Goal: Information Seeking & Learning: Learn about a topic

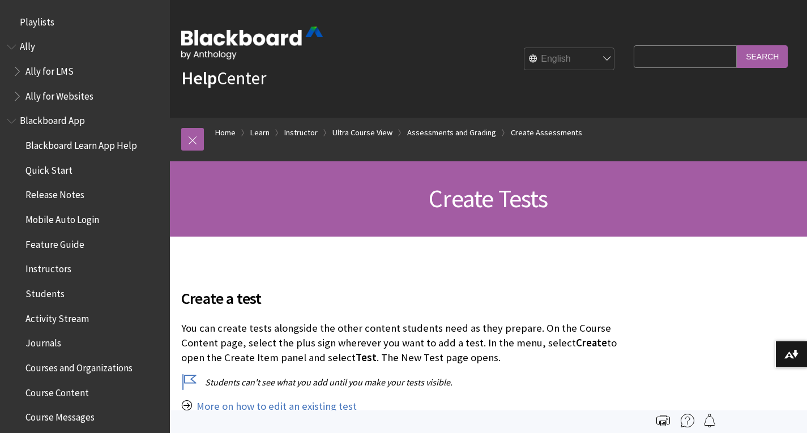
click at [652, 52] on input "Search Query" at bounding box center [685, 56] width 103 height 22
type input "full control"
click at [737, 45] on input "Search" at bounding box center [762, 56] width 51 height 22
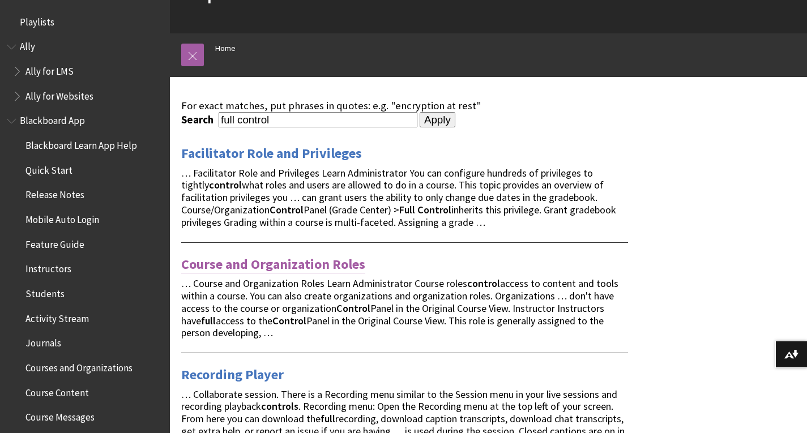
scroll to position [85, 0]
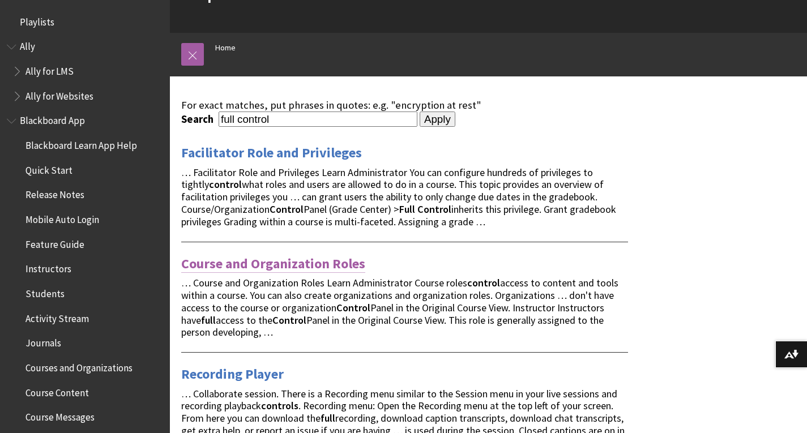
click at [271, 263] on link "Course and Organization Roles" at bounding box center [273, 264] width 184 height 18
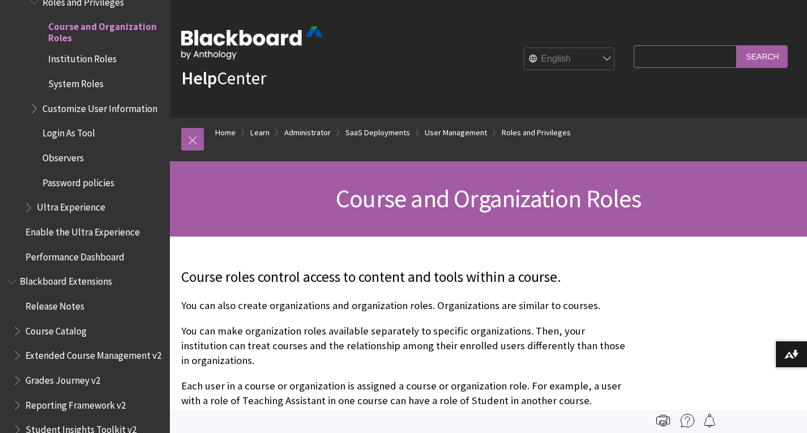
click at [670, 56] on input "Search Query" at bounding box center [685, 56] width 103 height 22
type input "a"
type input "z"
type input "survey results"
click at [737, 45] on input "Search" at bounding box center [762, 56] width 51 height 22
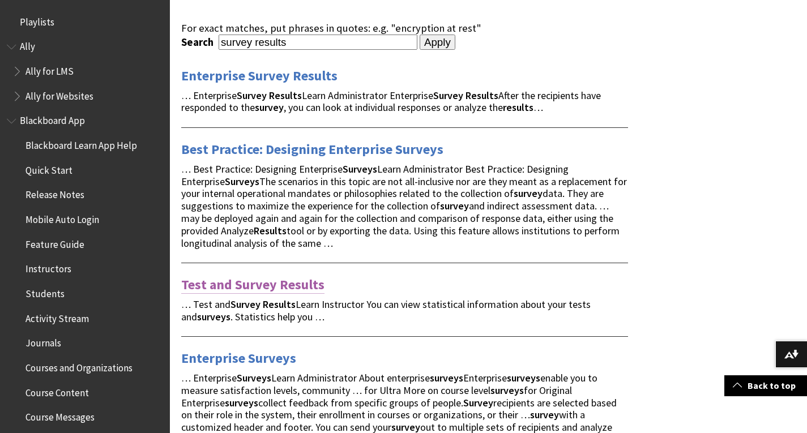
scroll to position [167, 0]
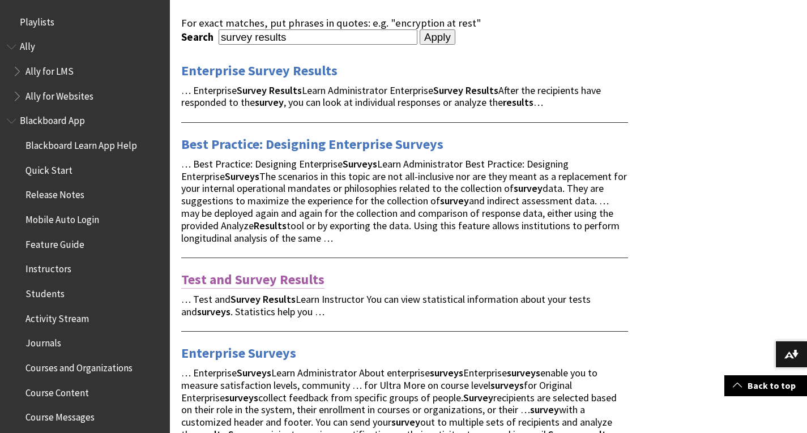
click at [254, 282] on link "Test and Survey Results" at bounding box center [252, 280] width 143 height 18
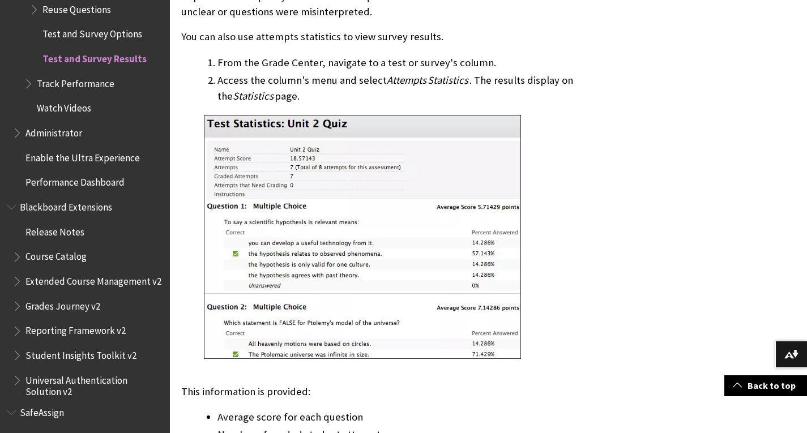
scroll to position [1895, 0]
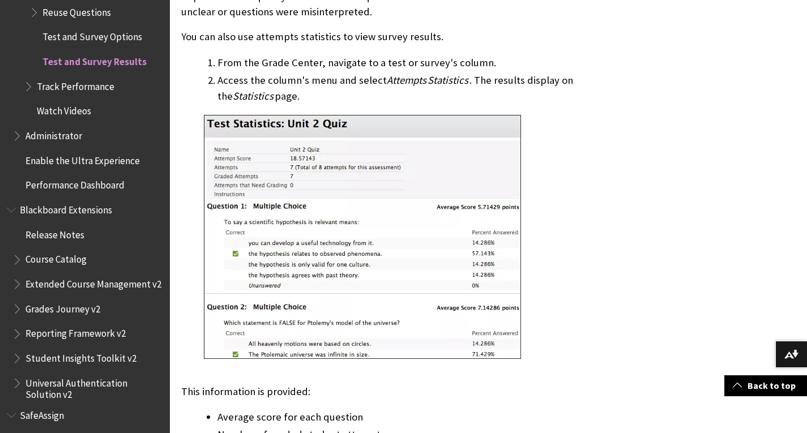
click at [106, 35] on span "Test and Survey Options" at bounding box center [92, 35] width 100 height 15
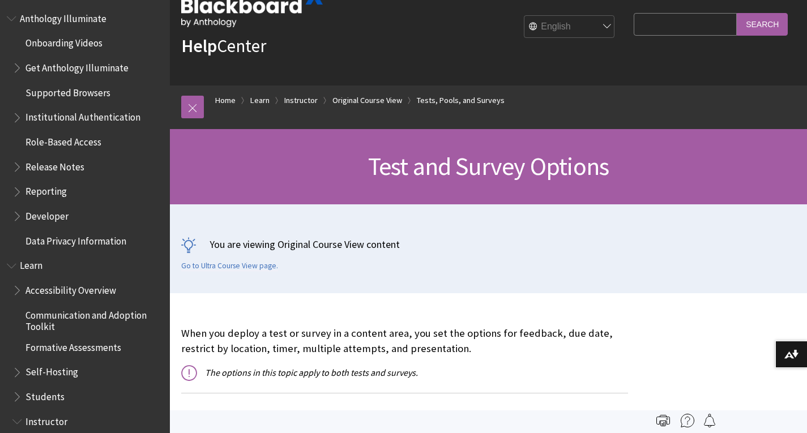
scroll to position [18, 0]
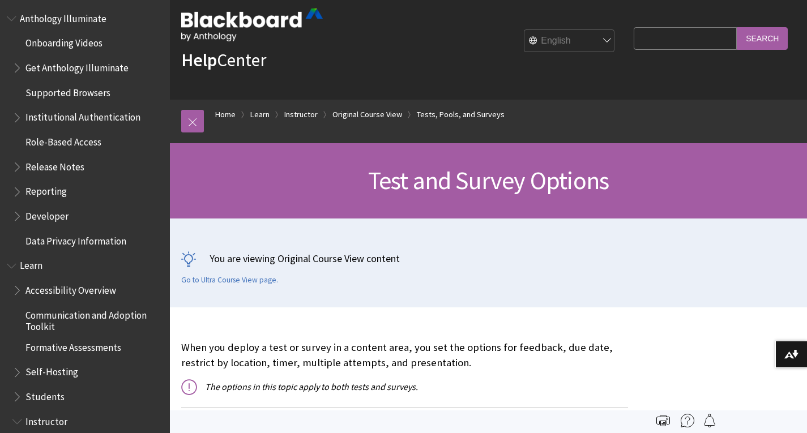
click at [653, 36] on input "Search Query" at bounding box center [685, 38] width 103 height 22
type input "discussion board"
click at [737, 27] on input "Search" at bounding box center [762, 38] width 51 height 22
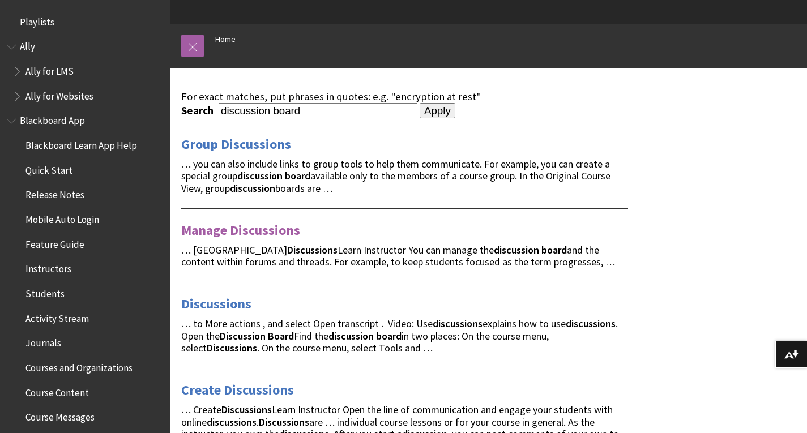
scroll to position [95, 0]
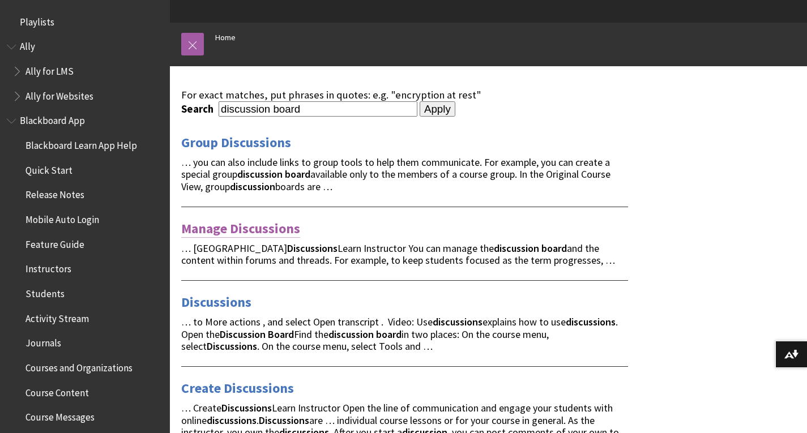
click at [255, 225] on link "Manage Discussions" at bounding box center [240, 229] width 119 height 18
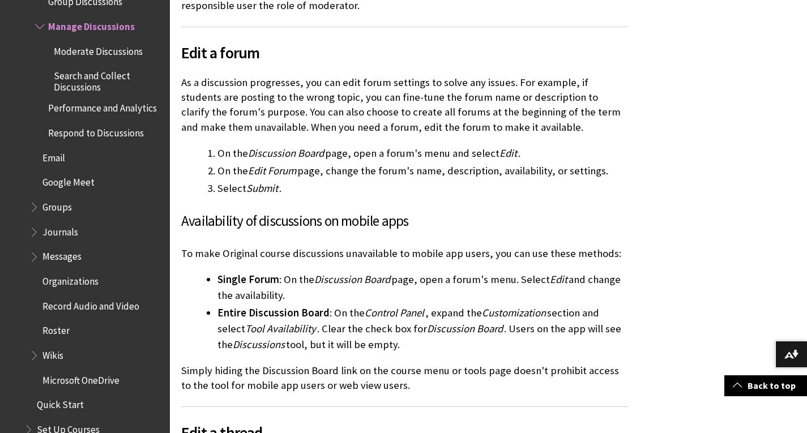
scroll to position [486, 0]
